Goal: Information Seeking & Learning: Learn about a topic

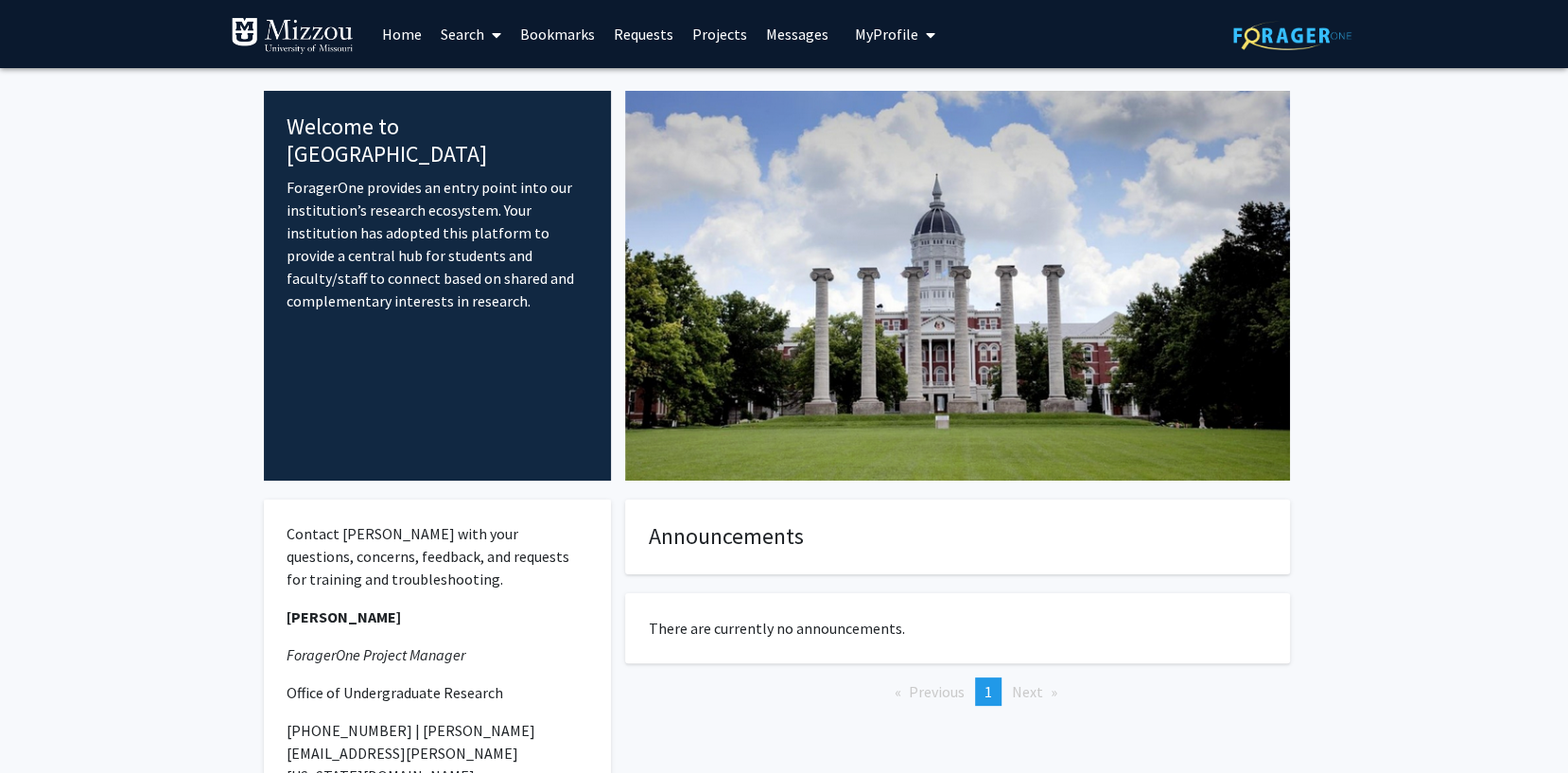
click at [459, 27] on link "Search" at bounding box center [471, 34] width 80 height 66
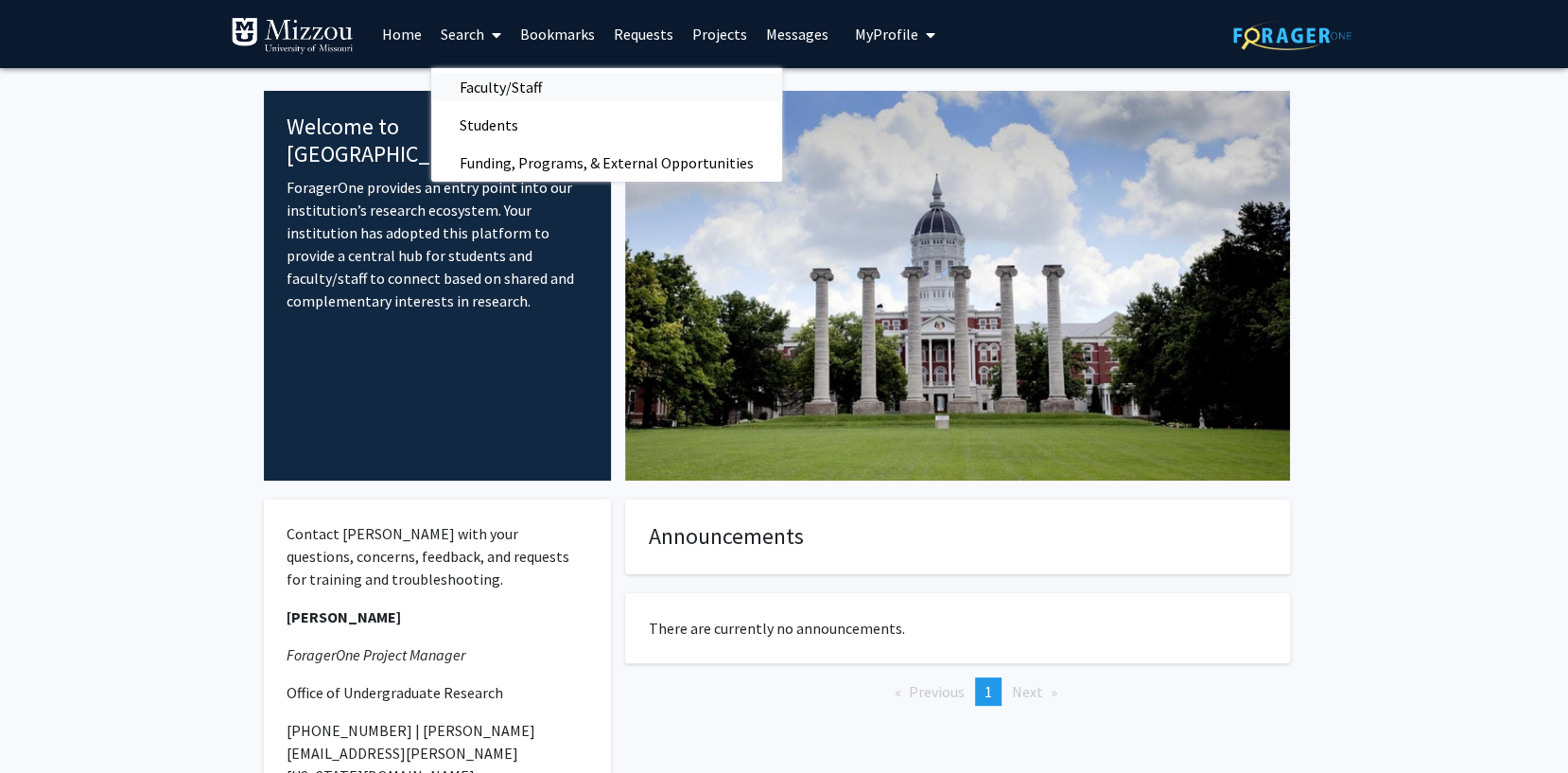
click at [484, 77] on span "Faculty/Staff" at bounding box center [501, 87] width 139 height 37
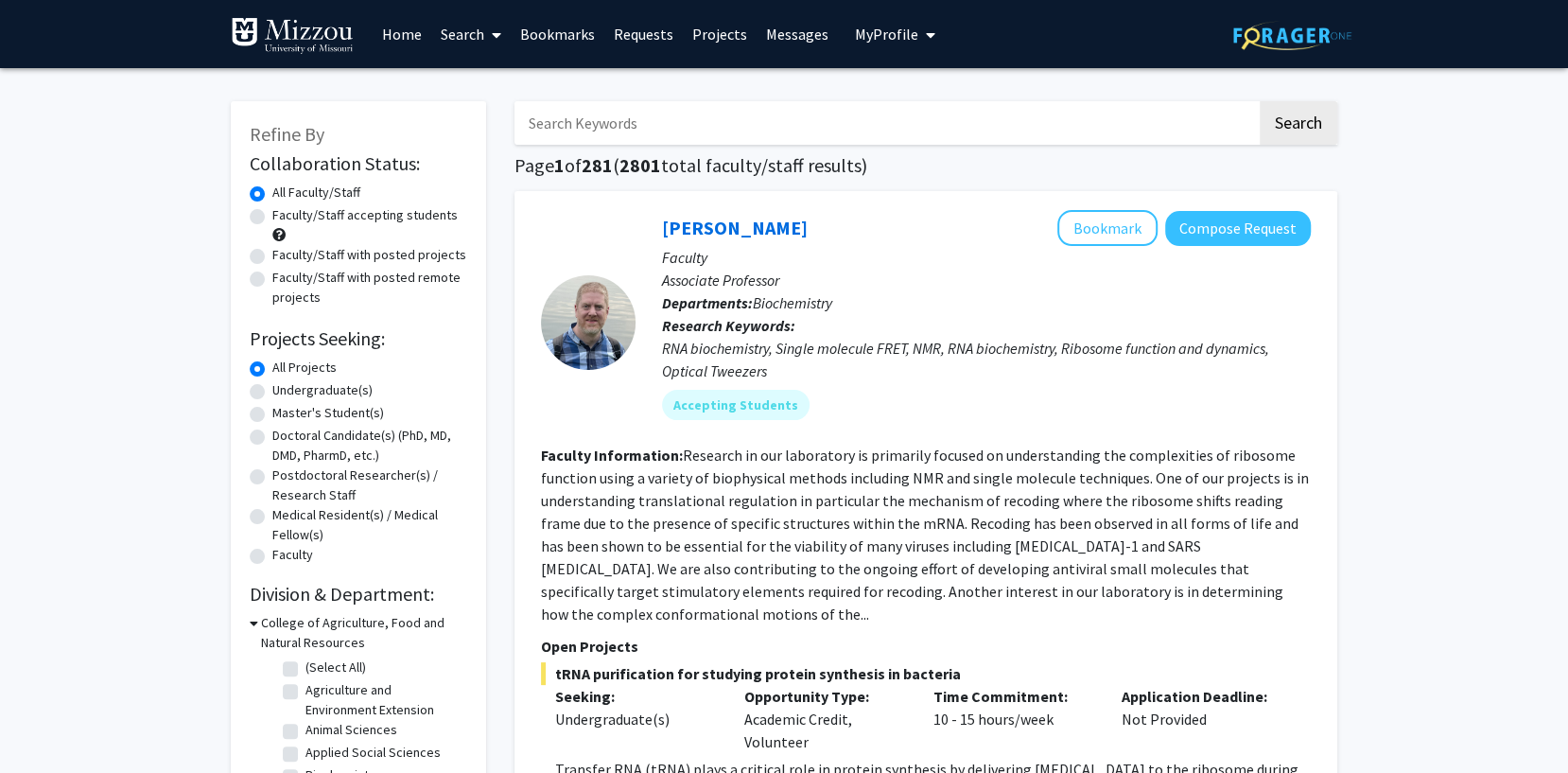
click at [623, 131] on input "Search Keywords" at bounding box center [885, 123] width 742 height 43
type input "wildlife"
click at [1266, 228] on button "Compose Request" at bounding box center [1238, 229] width 146 height 35
click at [674, 132] on input "Search Keywords" at bounding box center [885, 123] width 742 height 43
type input "wildlife"
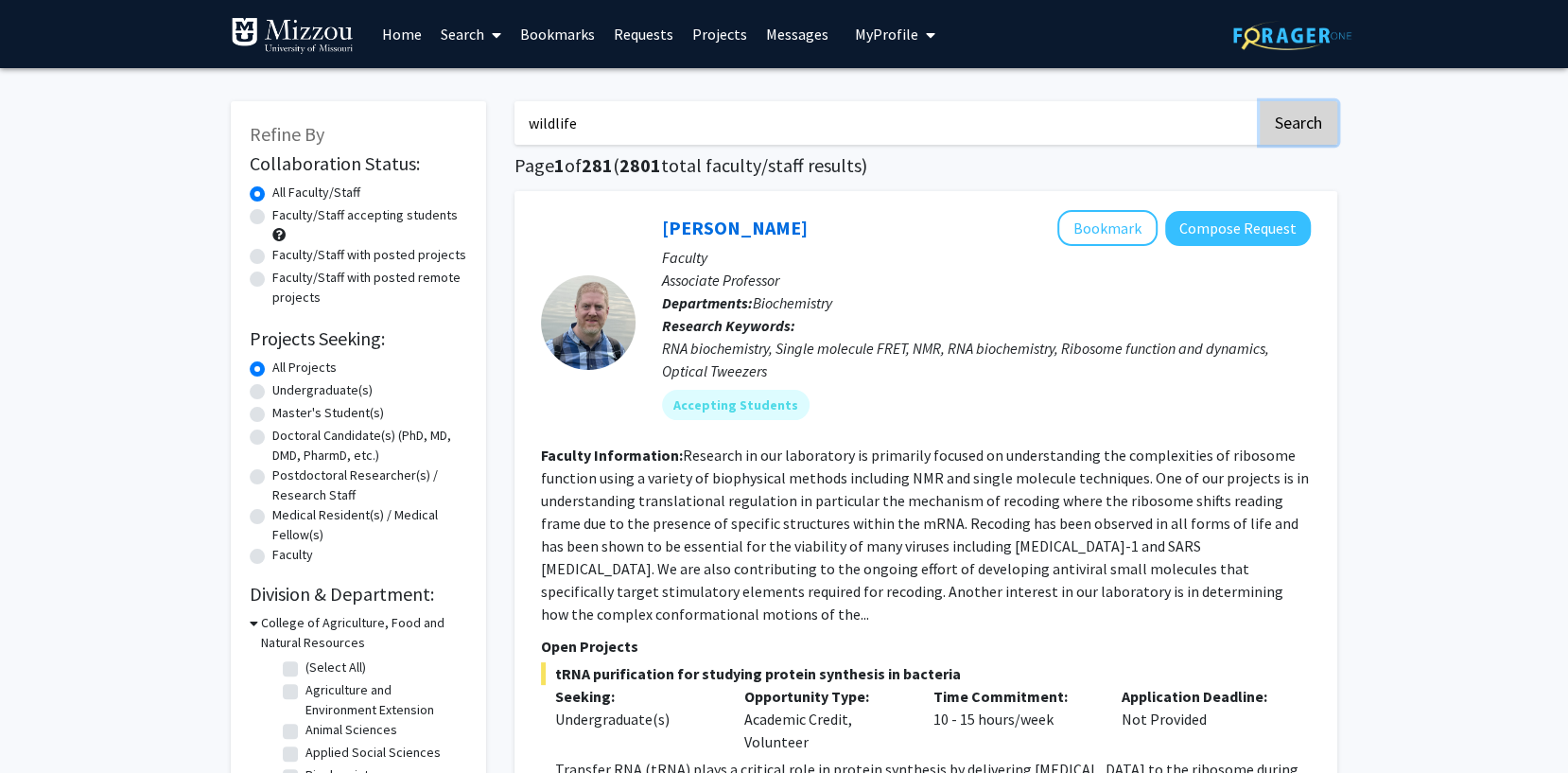
click at [1289, 140] on button "Search" at bounding box center [1298, 123] width 78 height 43
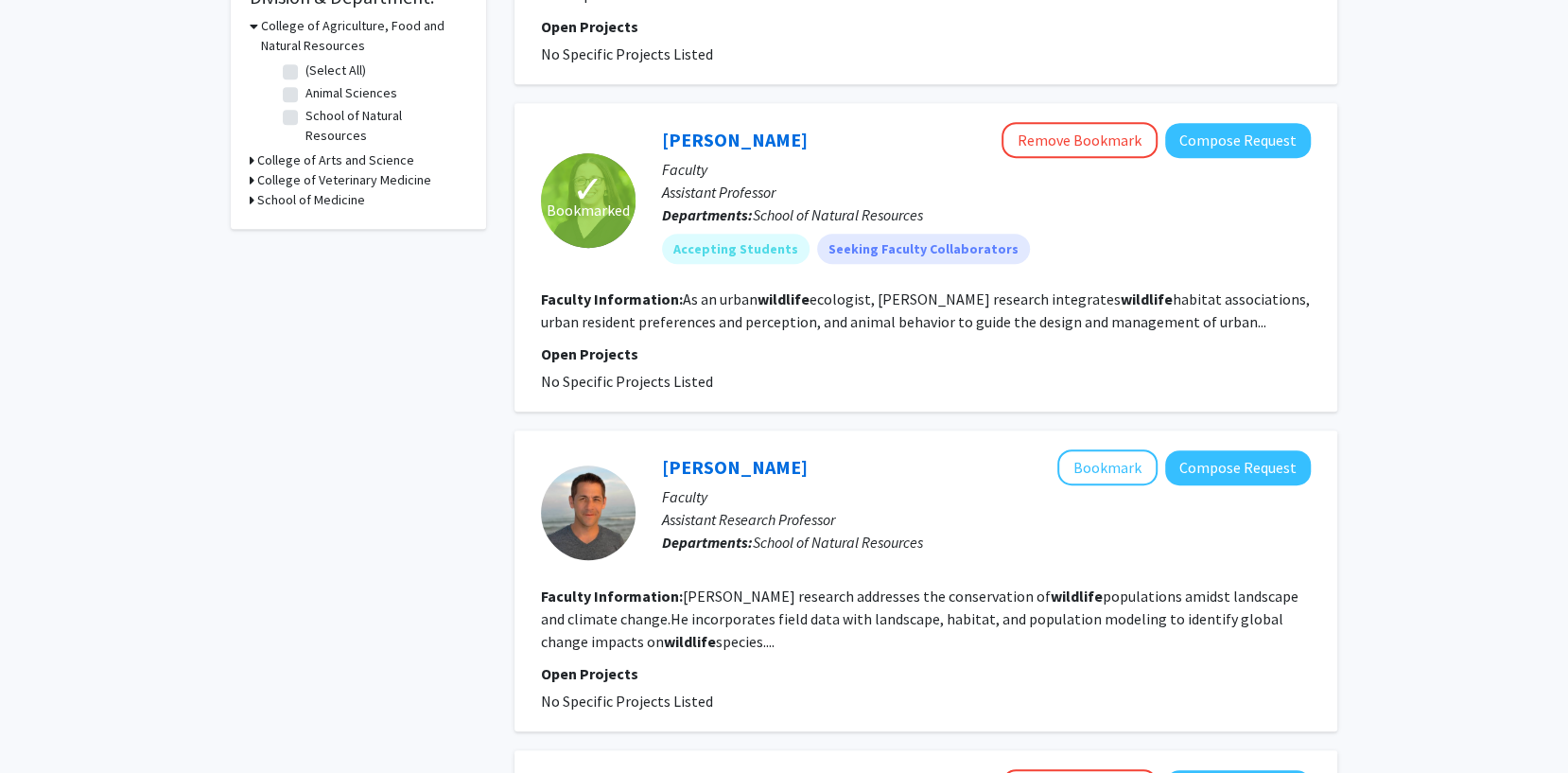
scroll to position [597, 0]
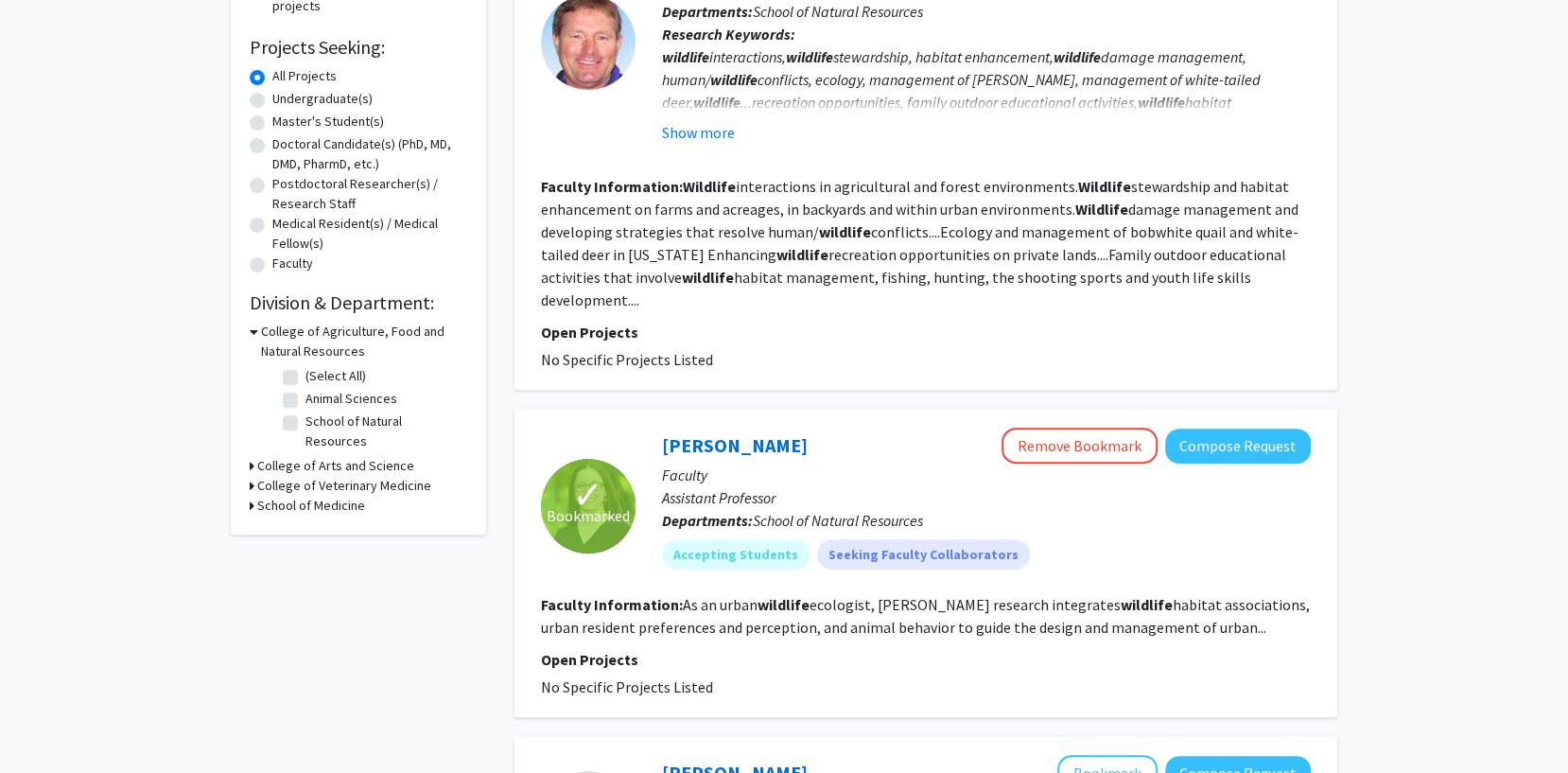
scroll to position [293, 0]
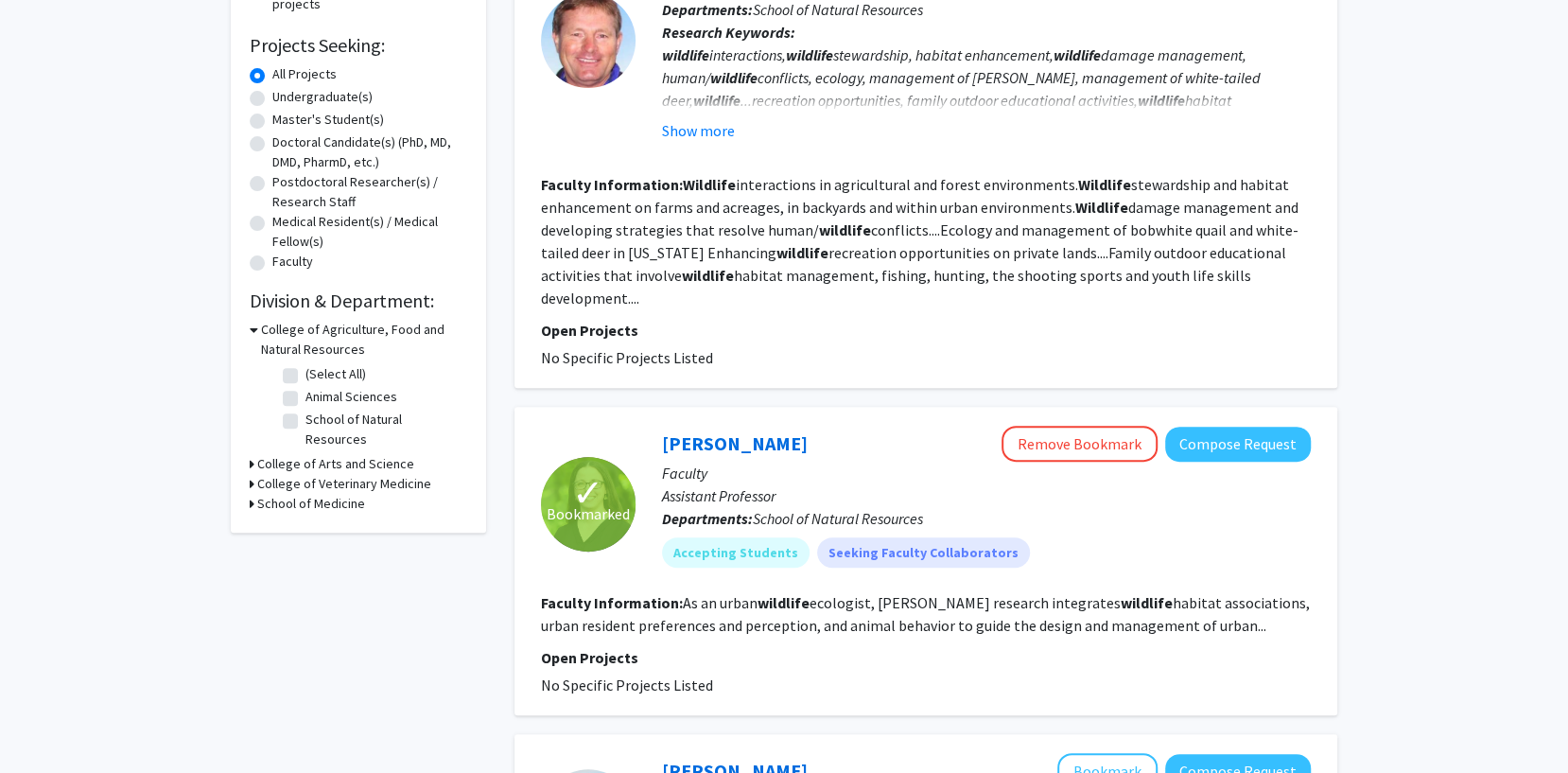
click at [306, 422] on label "School of Natural Resources" at bounding box center [383, 429] width 157 height 39
click at [306, 422] on input "School of Natural Resources" at bounding box center [311, 415] width 12 height 12
checkbox input "true"
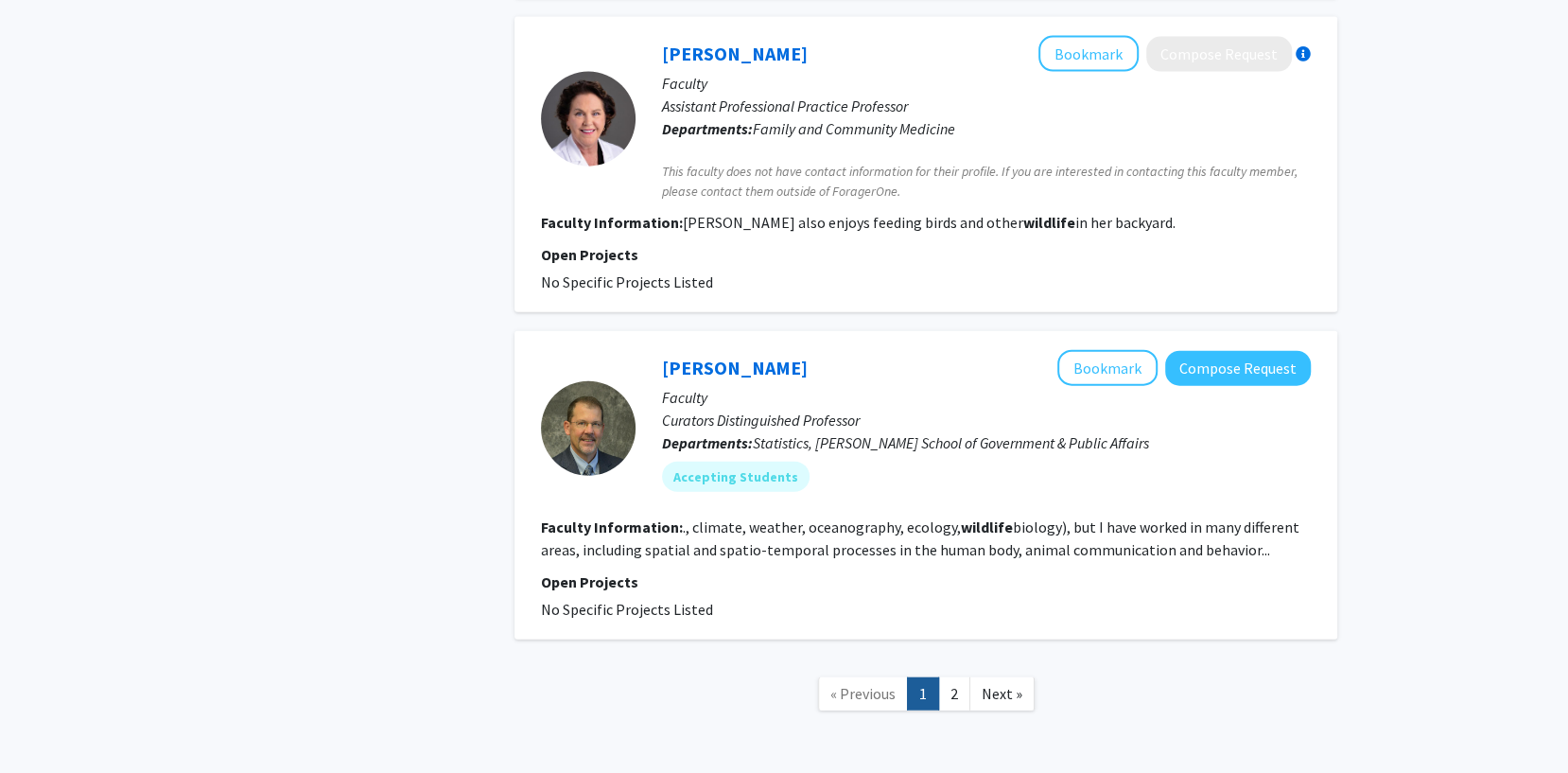
scroll to position [3182, 0]
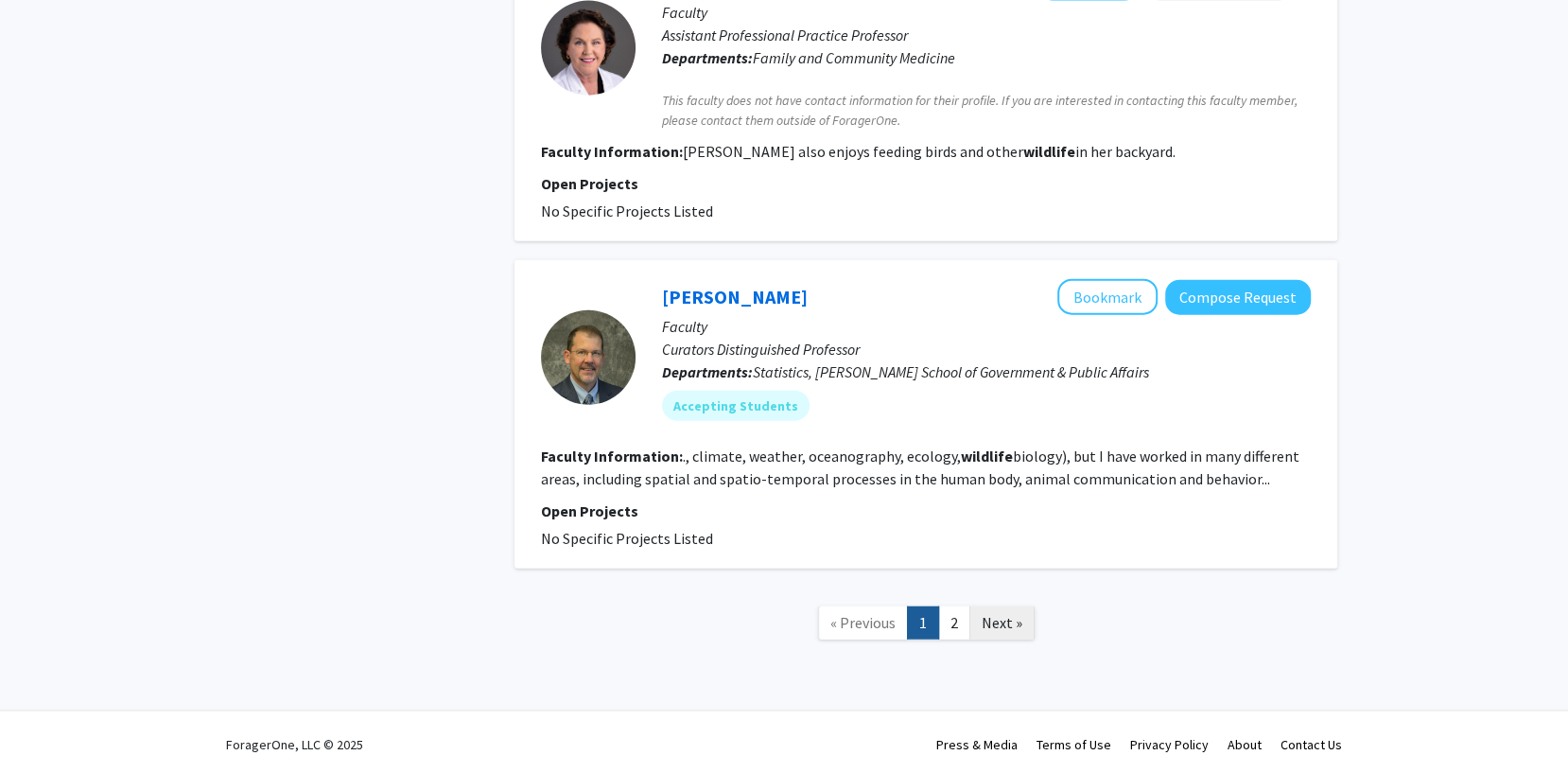
click at [995, 606] on link "Next »" at bounding box center [1001, 623] width 65 height 34
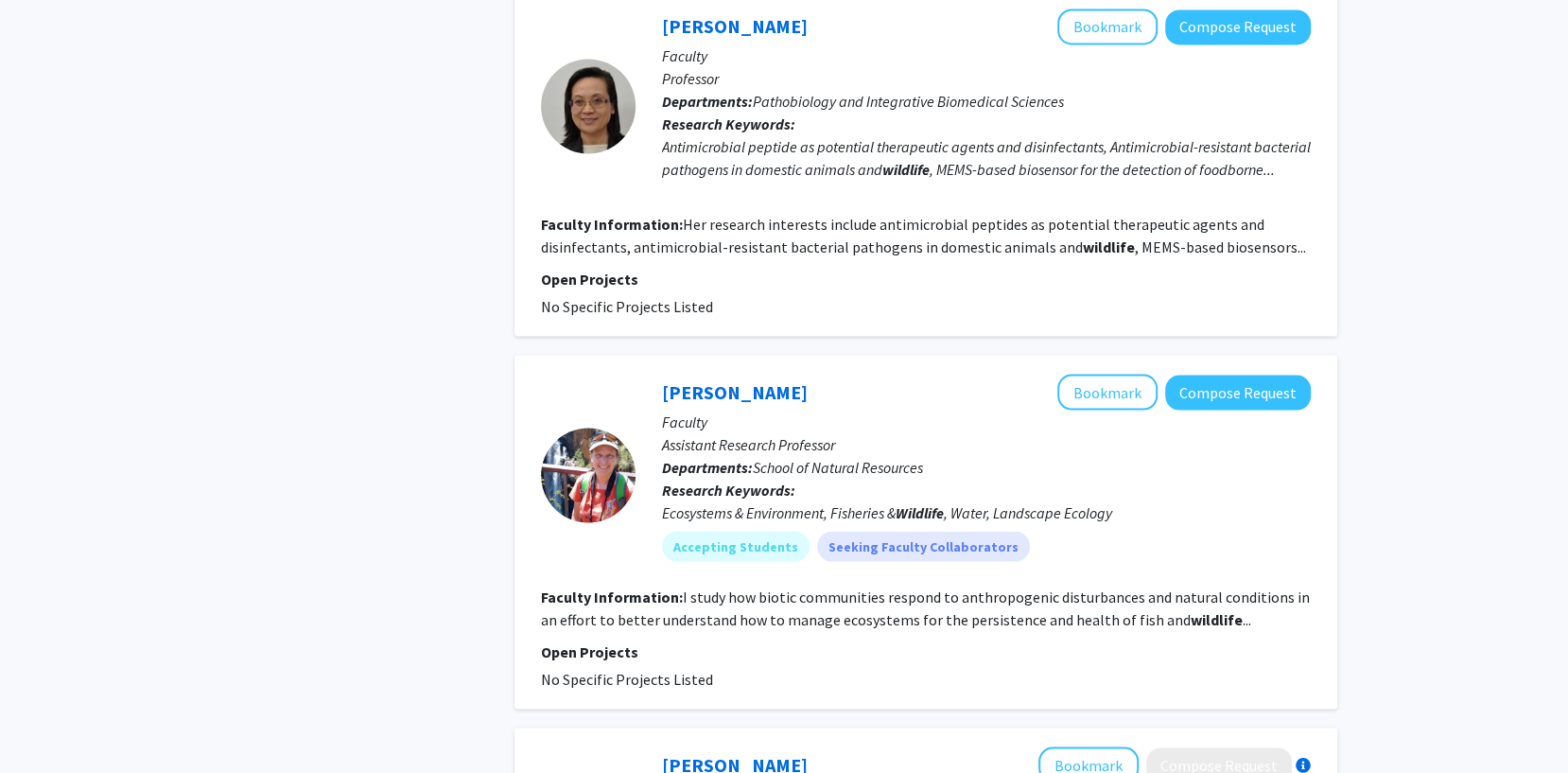
scroll to position [3182, 0]
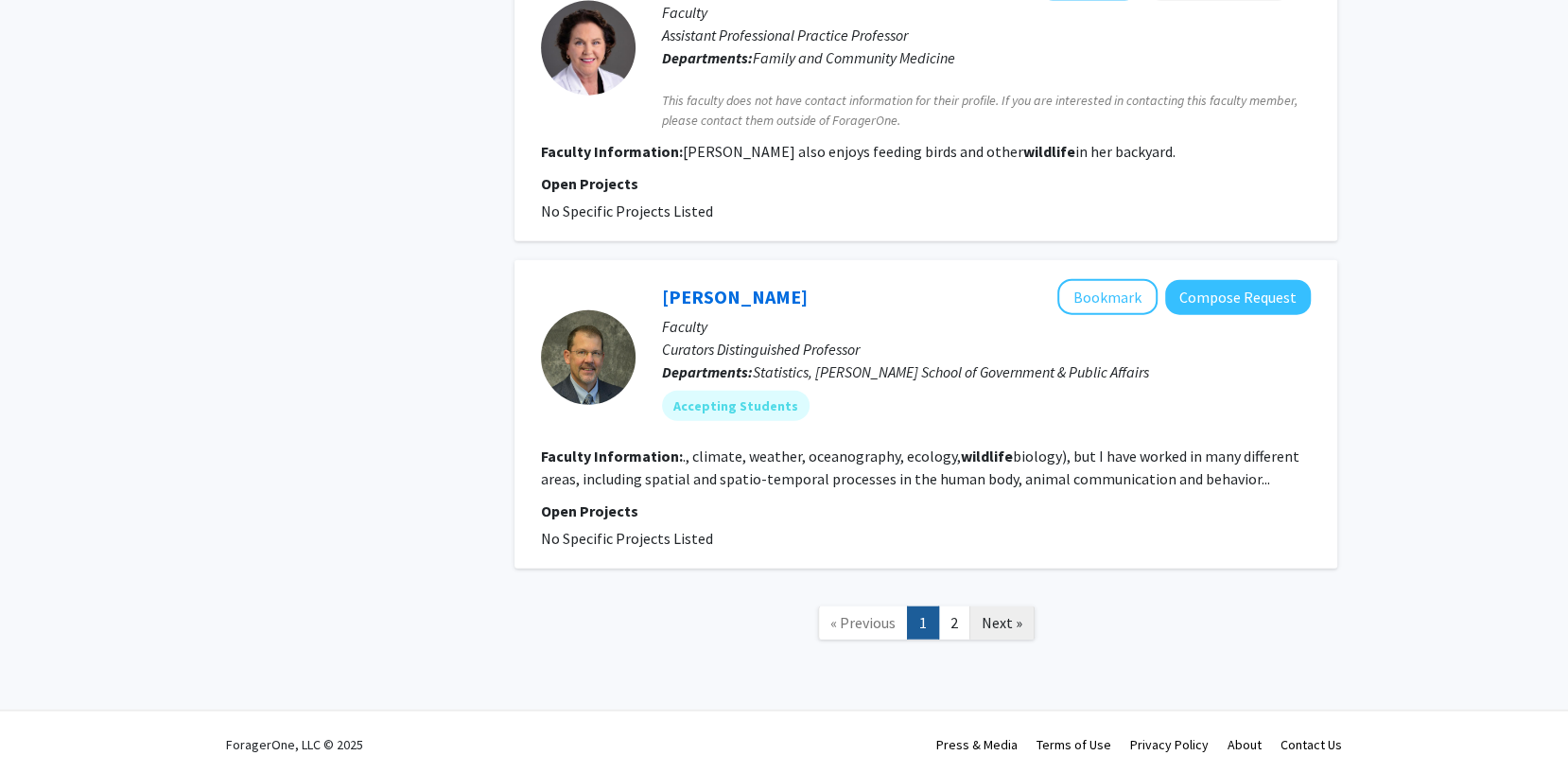
click at [1015, 624] on span "Next »" at bounding box center [1001, 622] width 40 height 19
click at [955, 612] on link "2" at bounding box center [954, 623] width 33 height 34
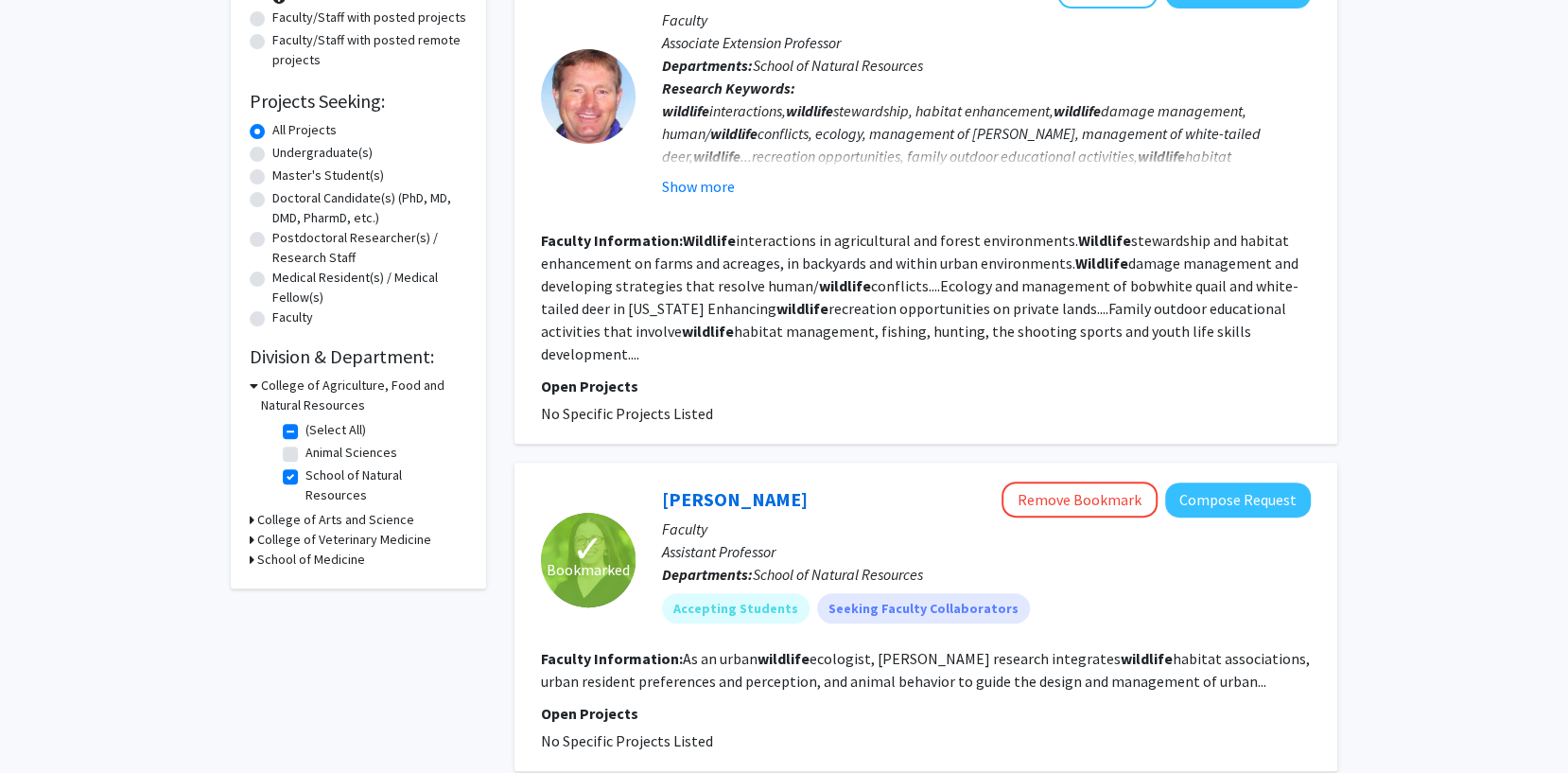
scroll to position [239, 0]
click at [306, 476] on label "School of Natural Resources" at bounding box center [383, 484] width 157 height 39
click at [306, 476] on input "School of Natural Resources" at bounding box center [311, 470] width 12 height 12
checkbox input "false"
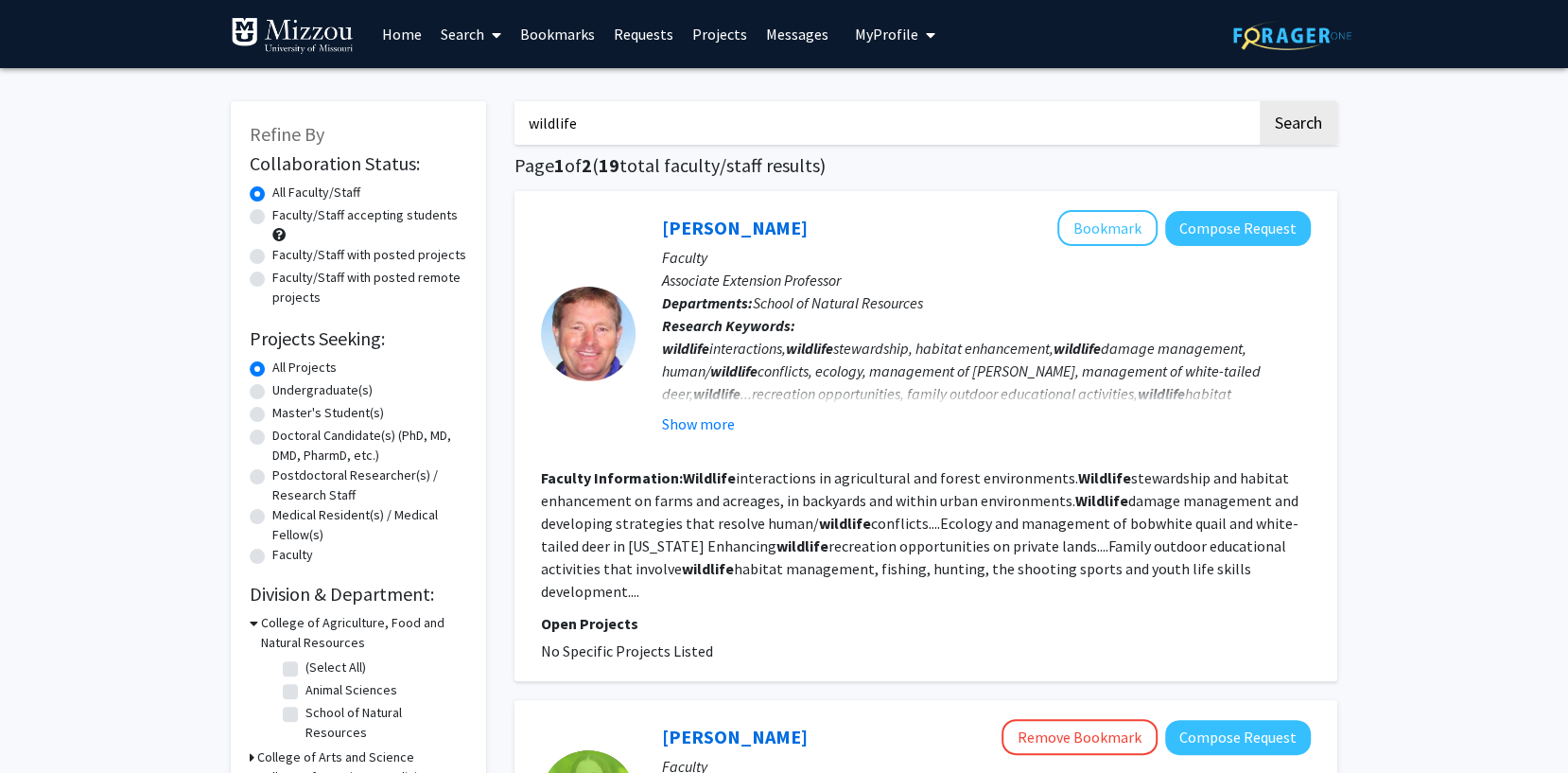
click at [306, 666] on label "(Select All)" at bounding box center [335, 668] width 60 height 20
click at [306, 666] on input "(Select All)" at bounding box center [311, 664] width 12 height 12
checkbox input "true"
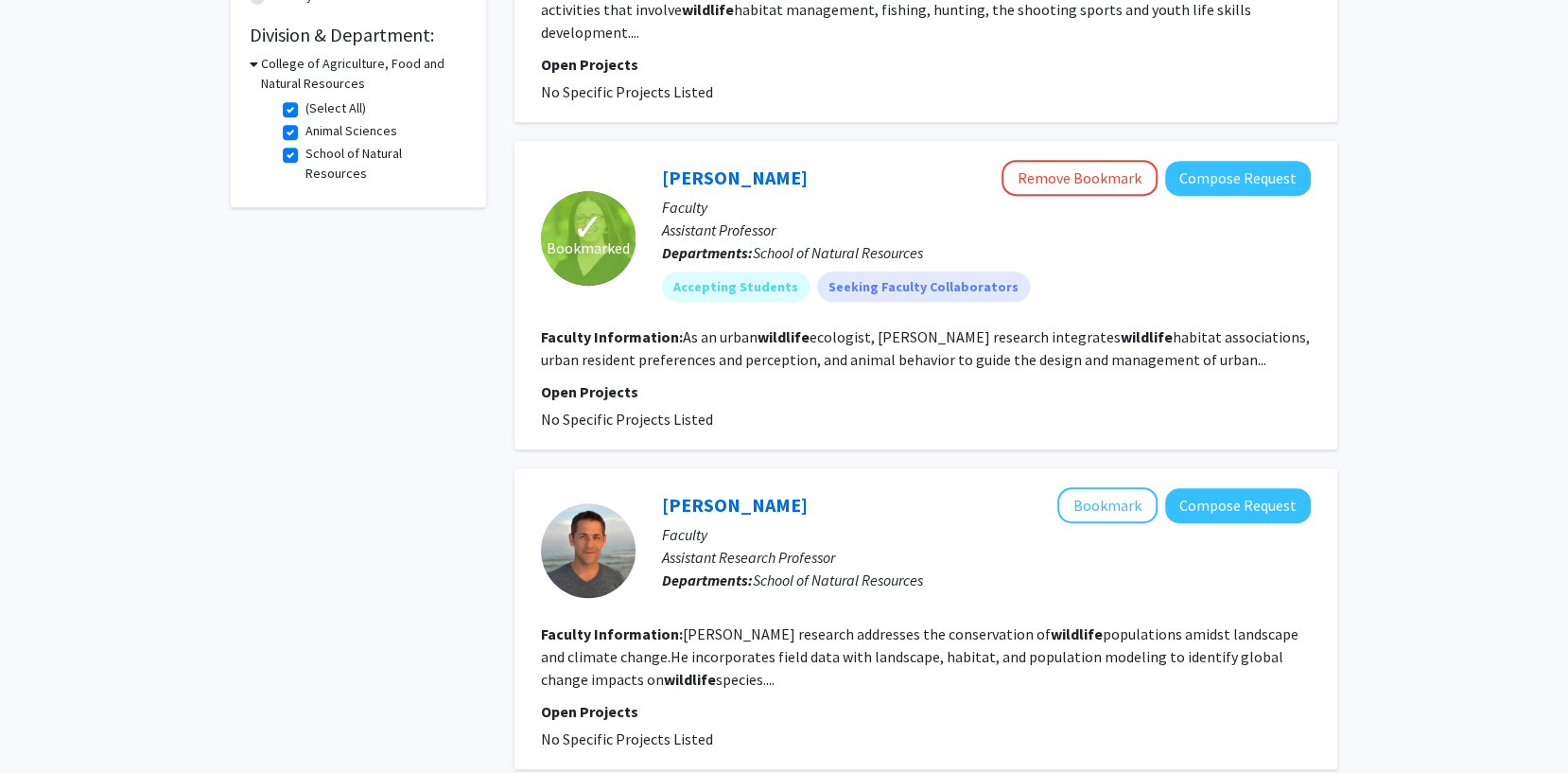
scroll to position [557, 0]
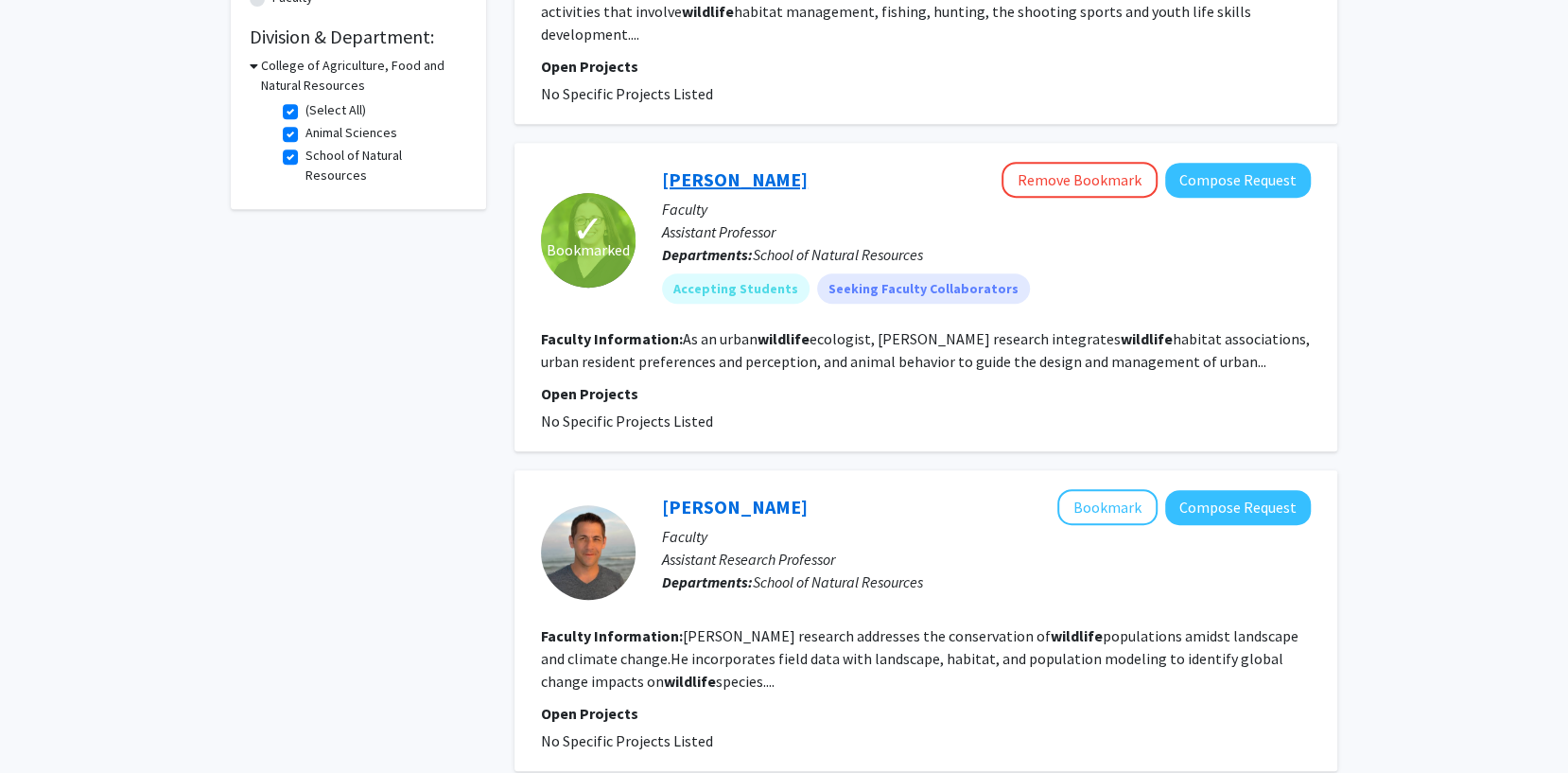
click at [722, 181] on link "[PERSON_NAME]" at bounding box center [735, 179] width 146 height 24
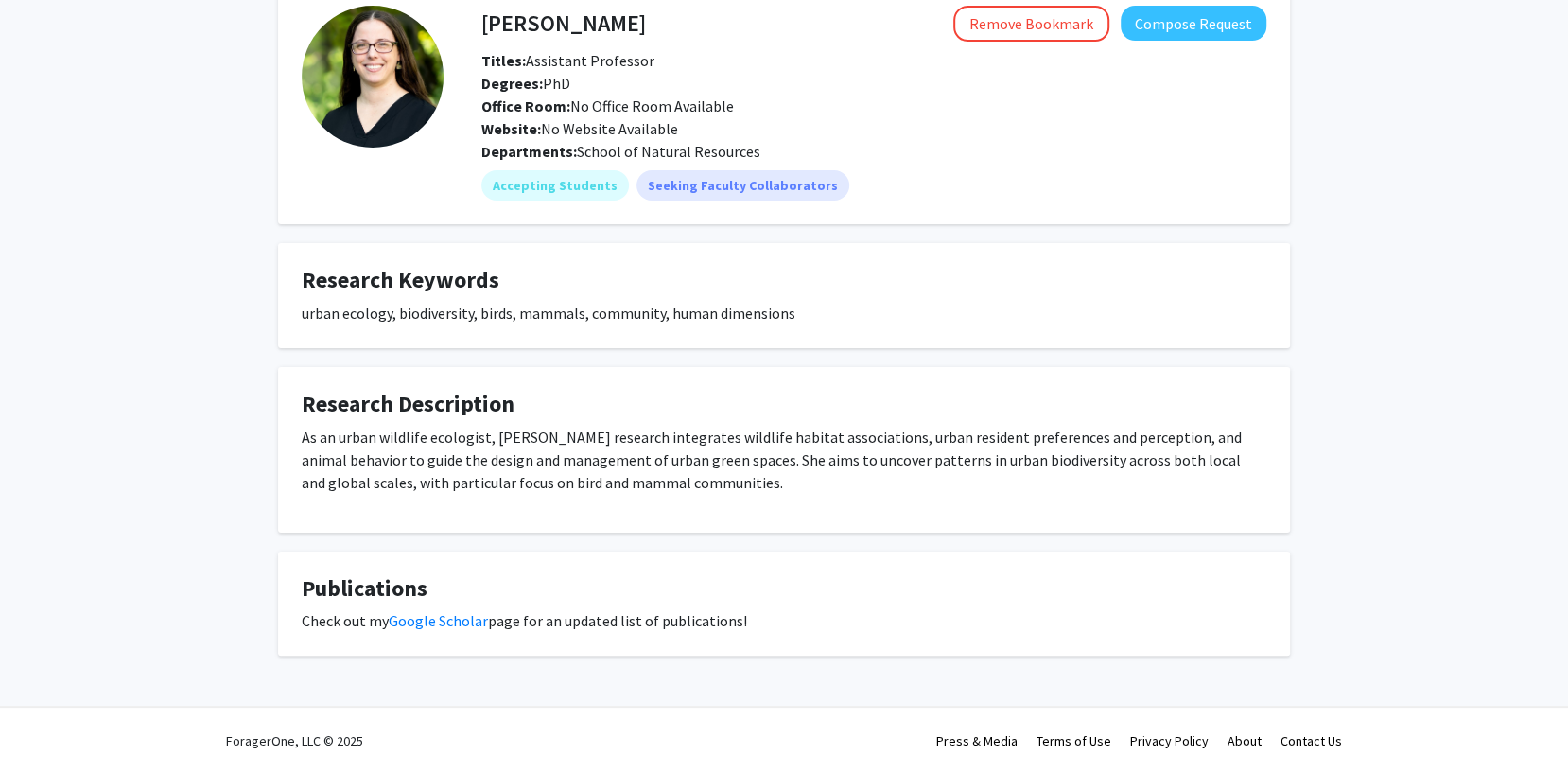
scroll to position [101, 0]
click at [436, 624] on link "Google Scholar" at bounding box center [438, 620] width 100 height 19
